Goal: Information Seeking & Learning: Learn about a topic

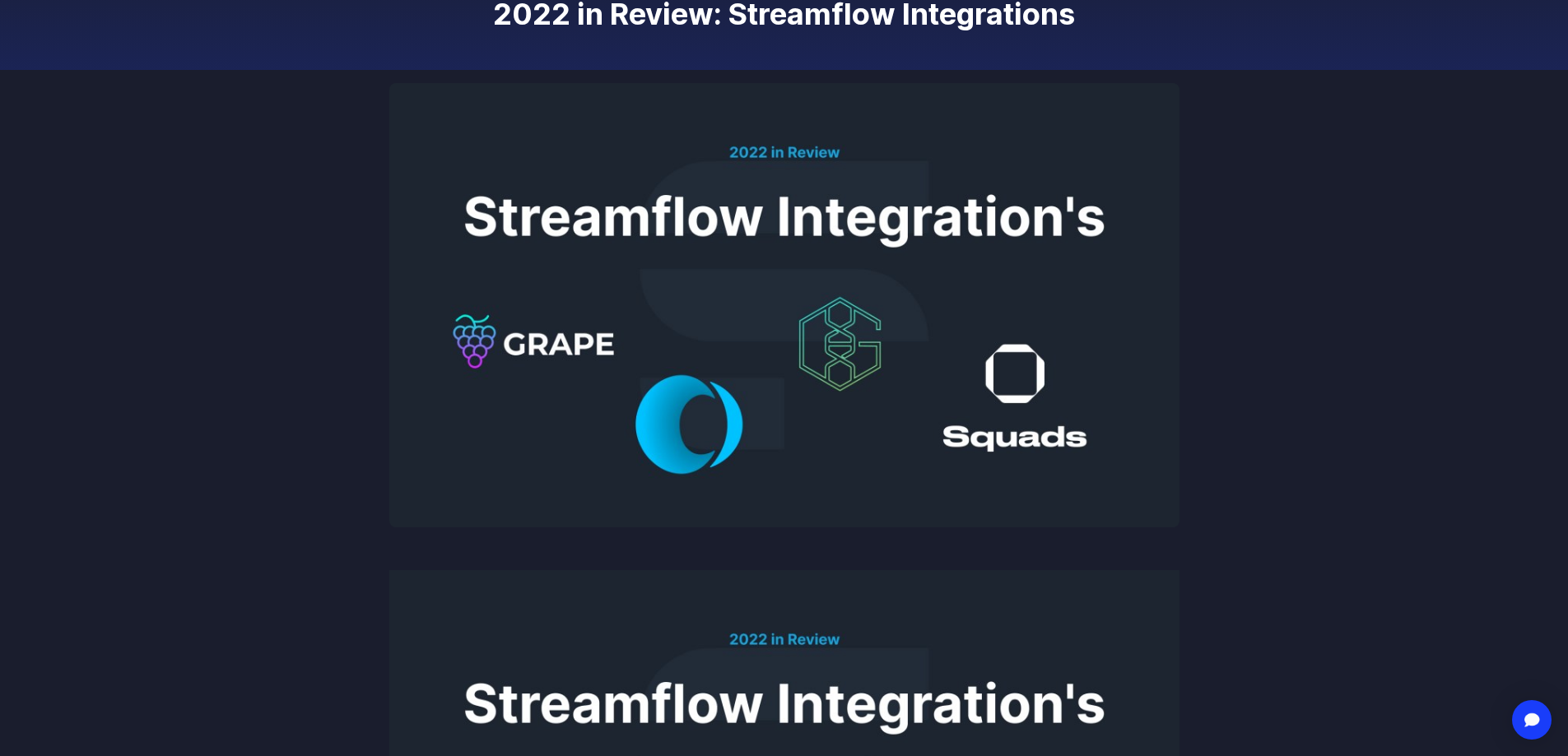
scroll to position [82, 0]
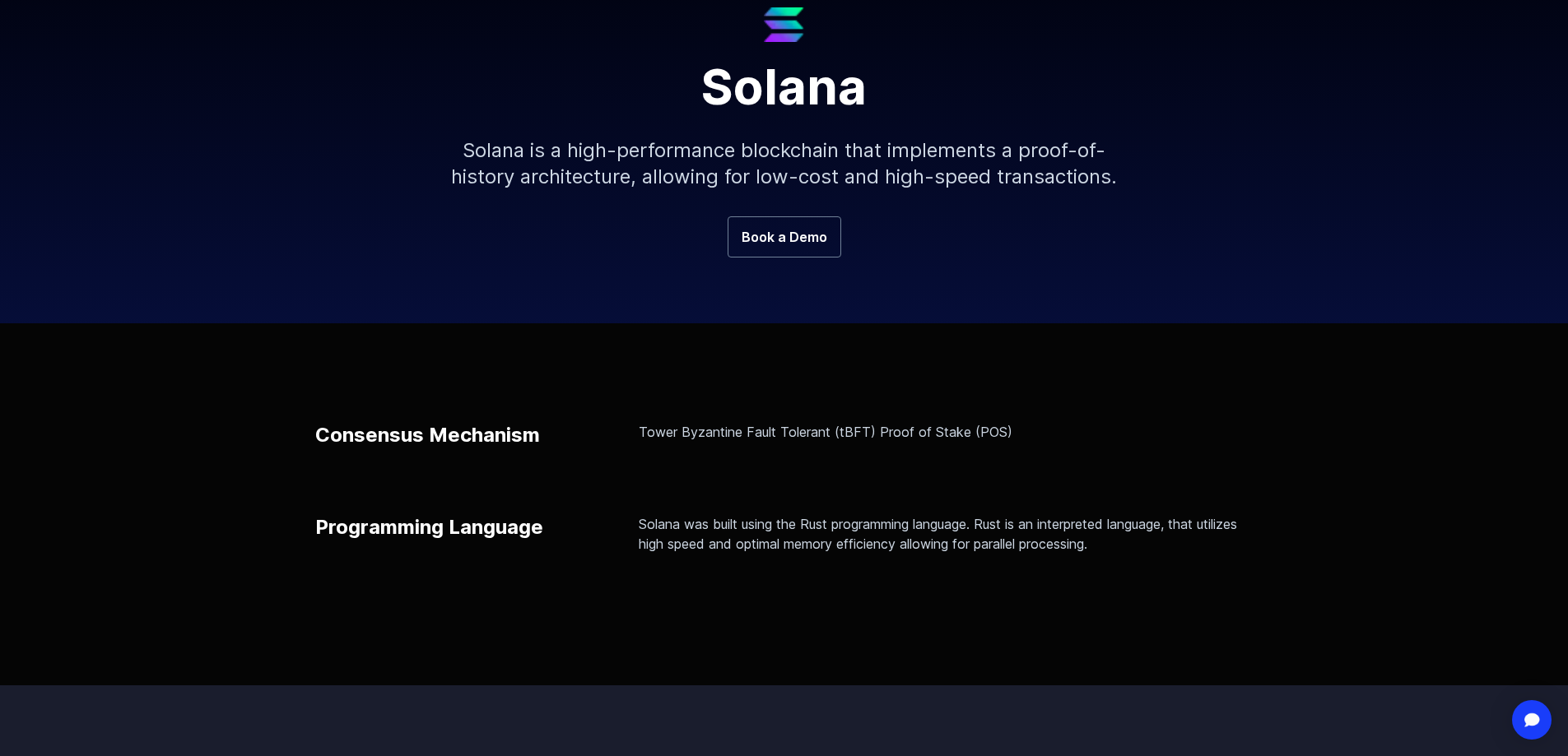
scroll to position [247, 0]
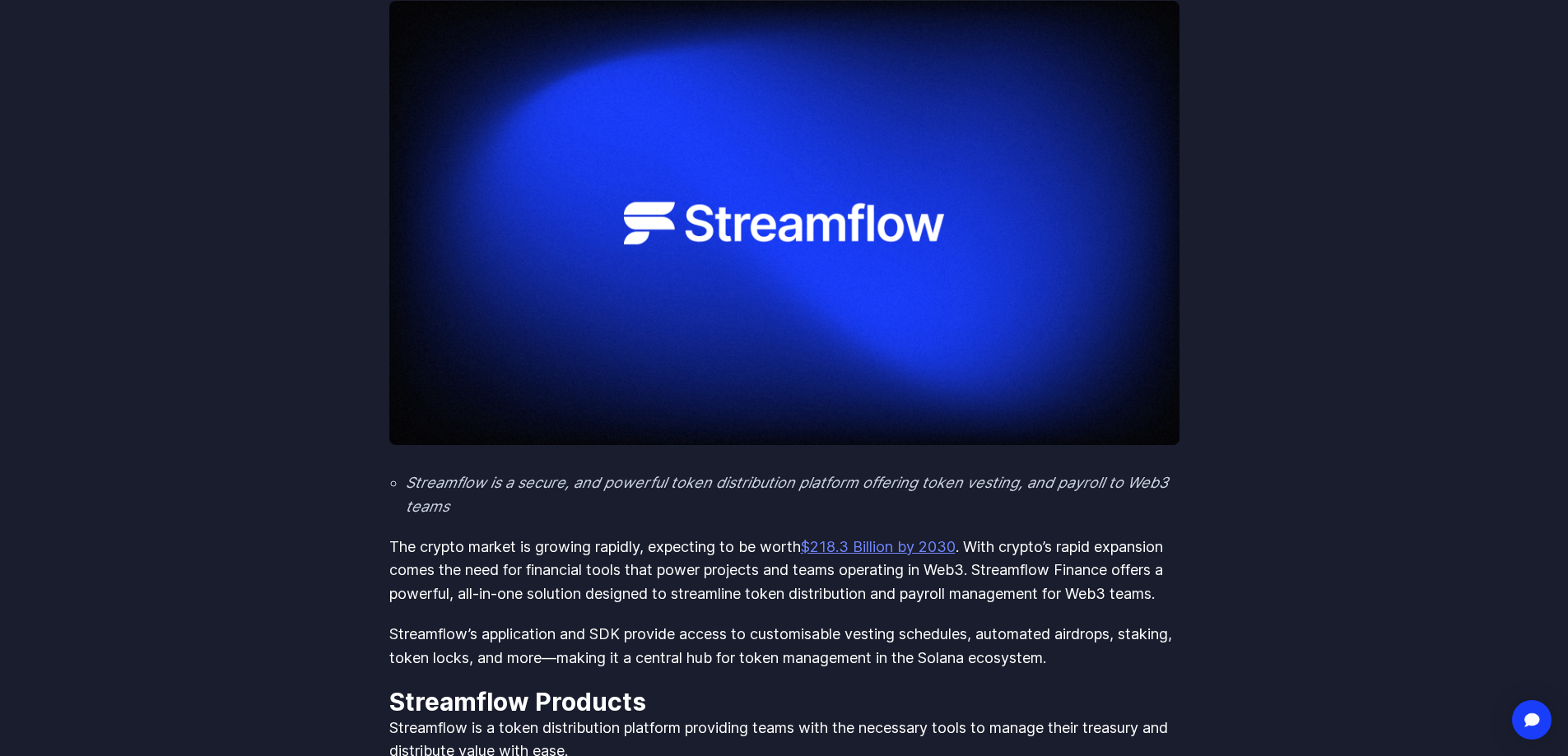
scroll to position [329, 0]
